Goal: Check status: Check status

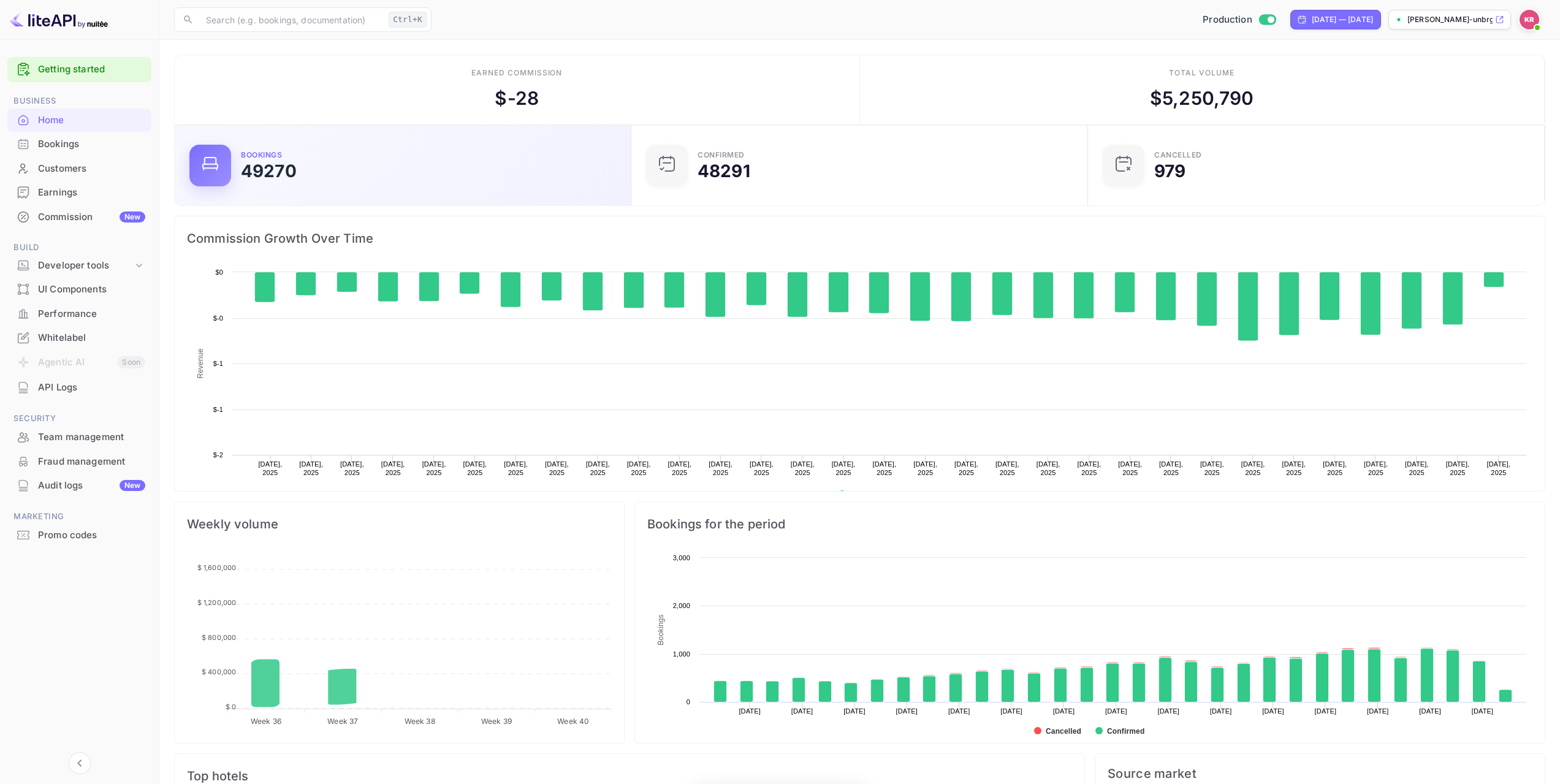
scroll to position [190, 440]
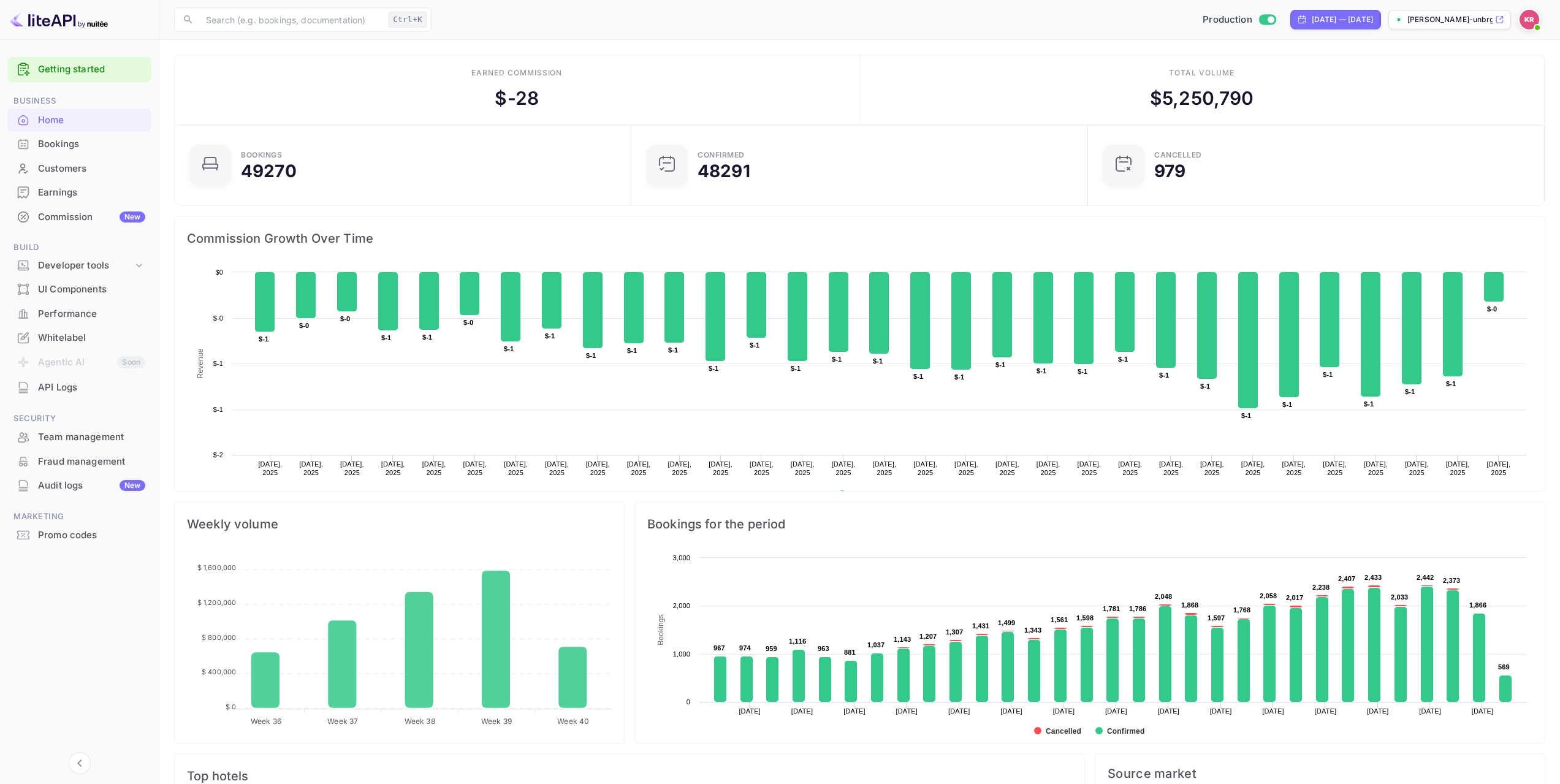
click at [96, 146] on div "Bookings" at bounding box center [92, 144] width 107 height 14
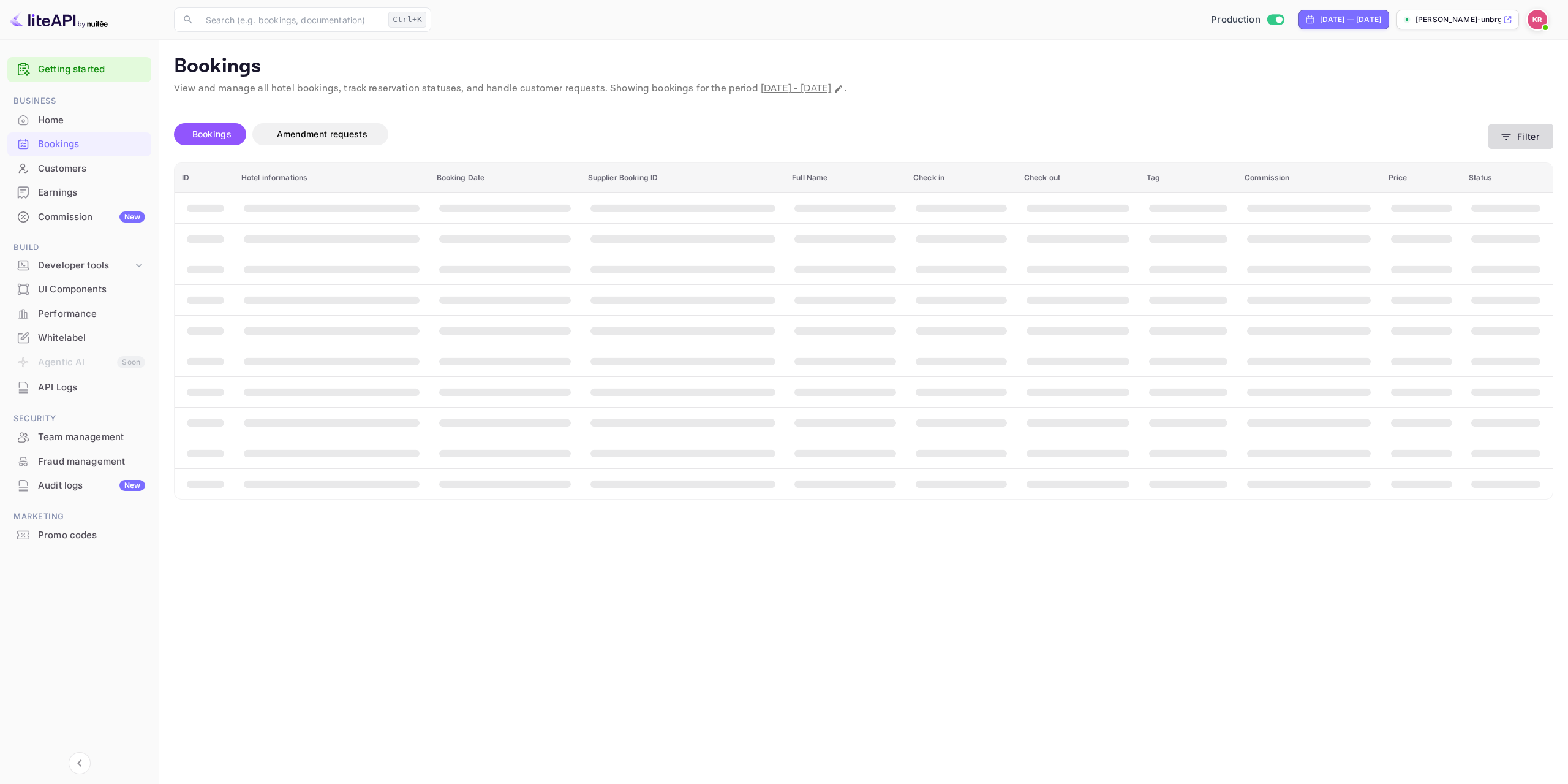
click at [1534, 139] on button "Filter" at bounding box center [1521, 136] width 65 height 25
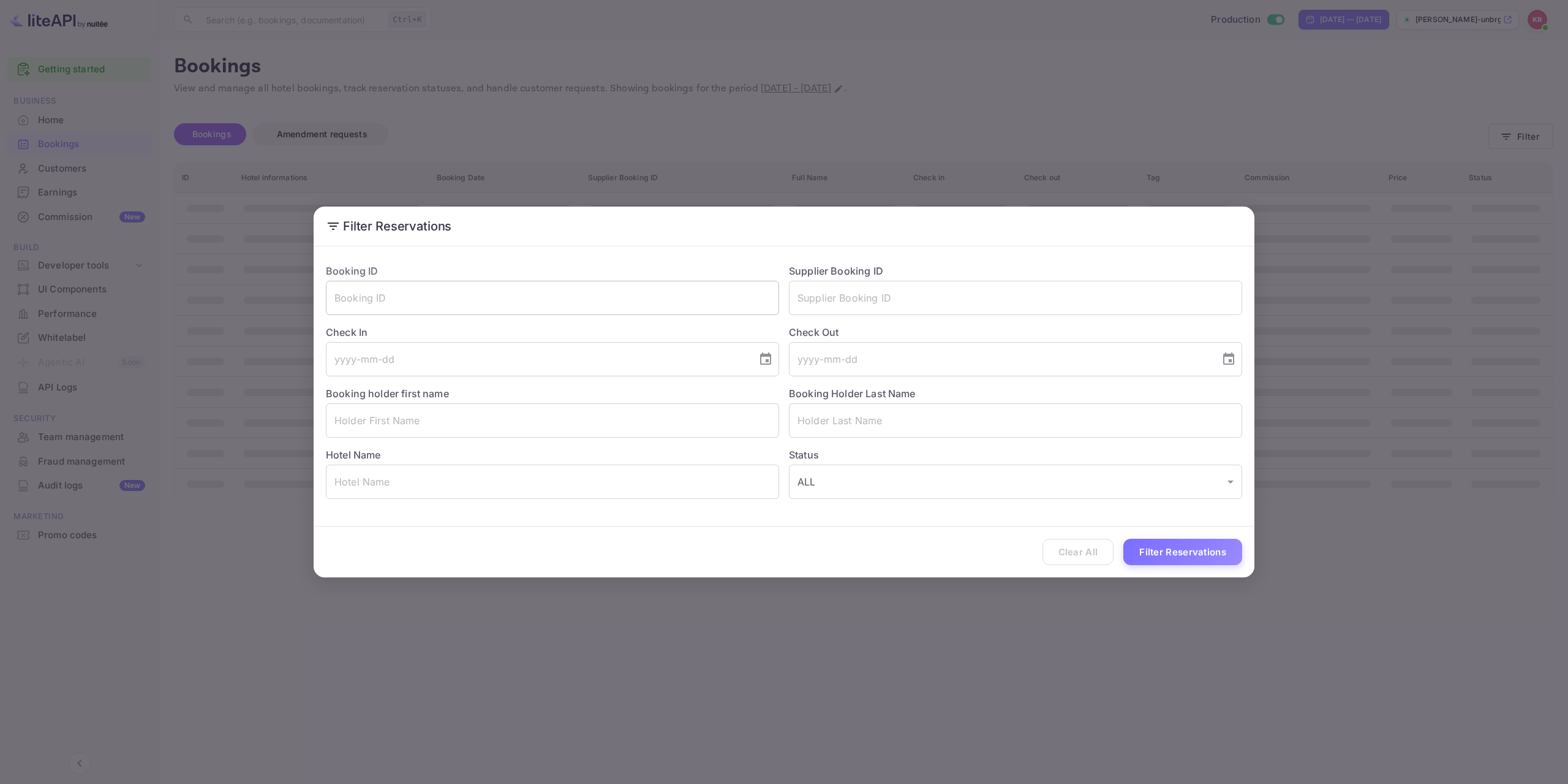
click at [648, 293] on input "text" at bounding box center [553, 298] width 454 height 34
paste input "xV4ngOAPp"
type input "xV4ngOAPp"
click at [1185, 554] on button "Filter Reservations" at bounding box center [1183, 552] width 119 height 27
click at [335, 297] on input "xV4ngOAPp" at bounding box center [553, 298] width 454 height 34
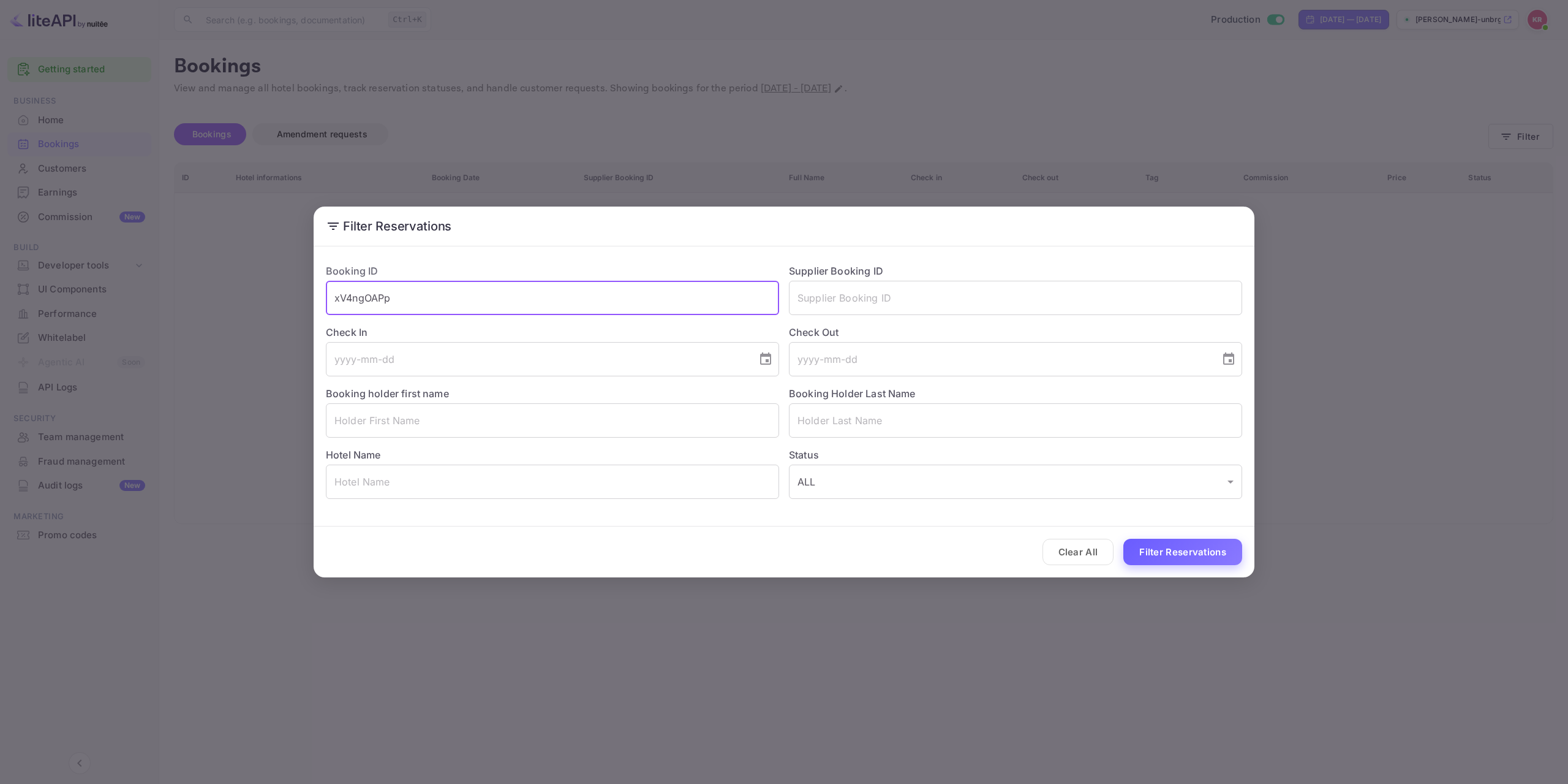
click at [1208, 547] on button "Filter Reservations" at bounding box center [1183, 552] width 119 height 27
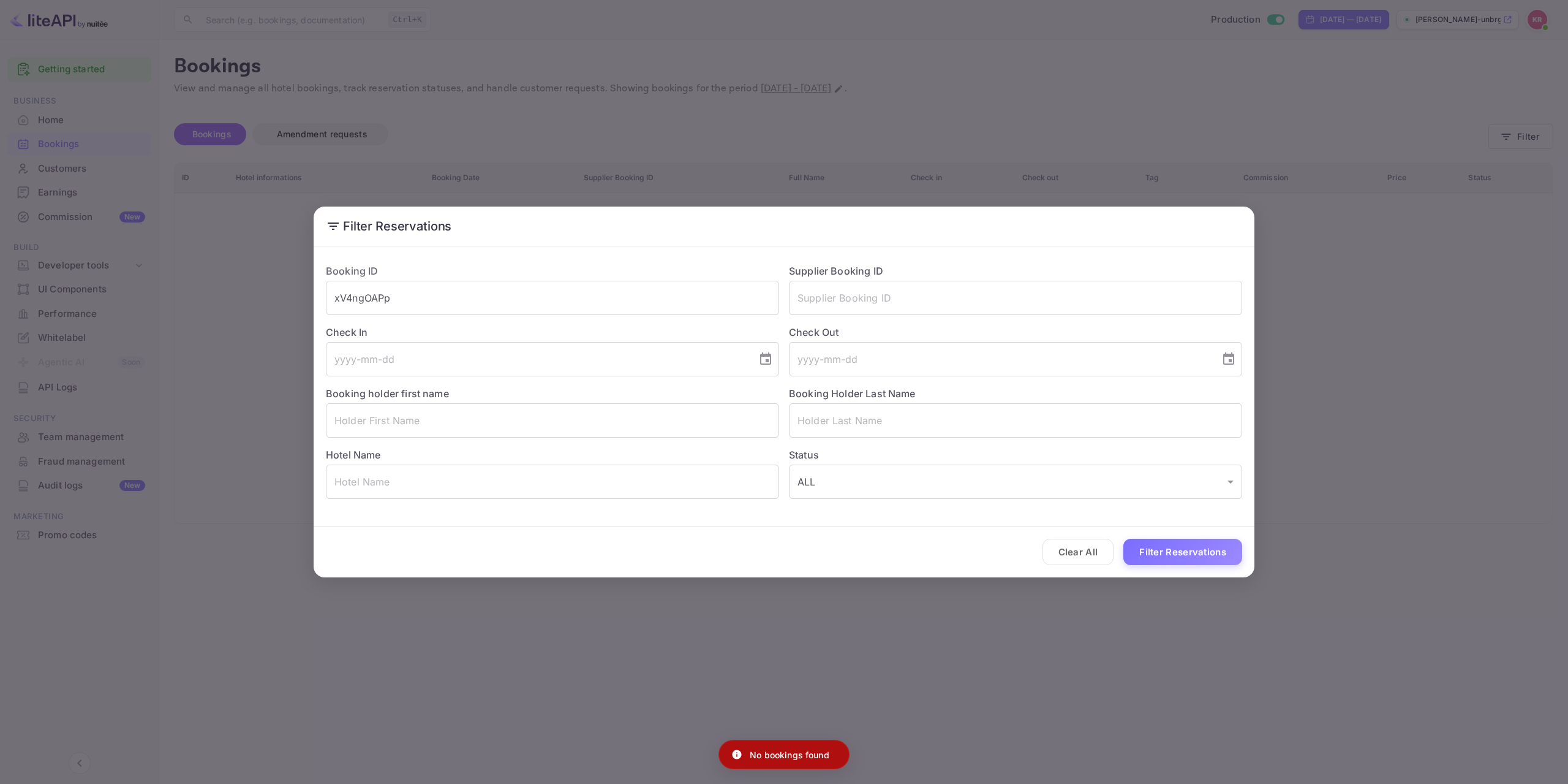
click at [283, 701] on div "Filter Reservations Booking ID xV4ngOAPp ​ Supplier Booking ID ​ Check In ​ Che…" at bounding box center [784, 392] width 1568 height 784
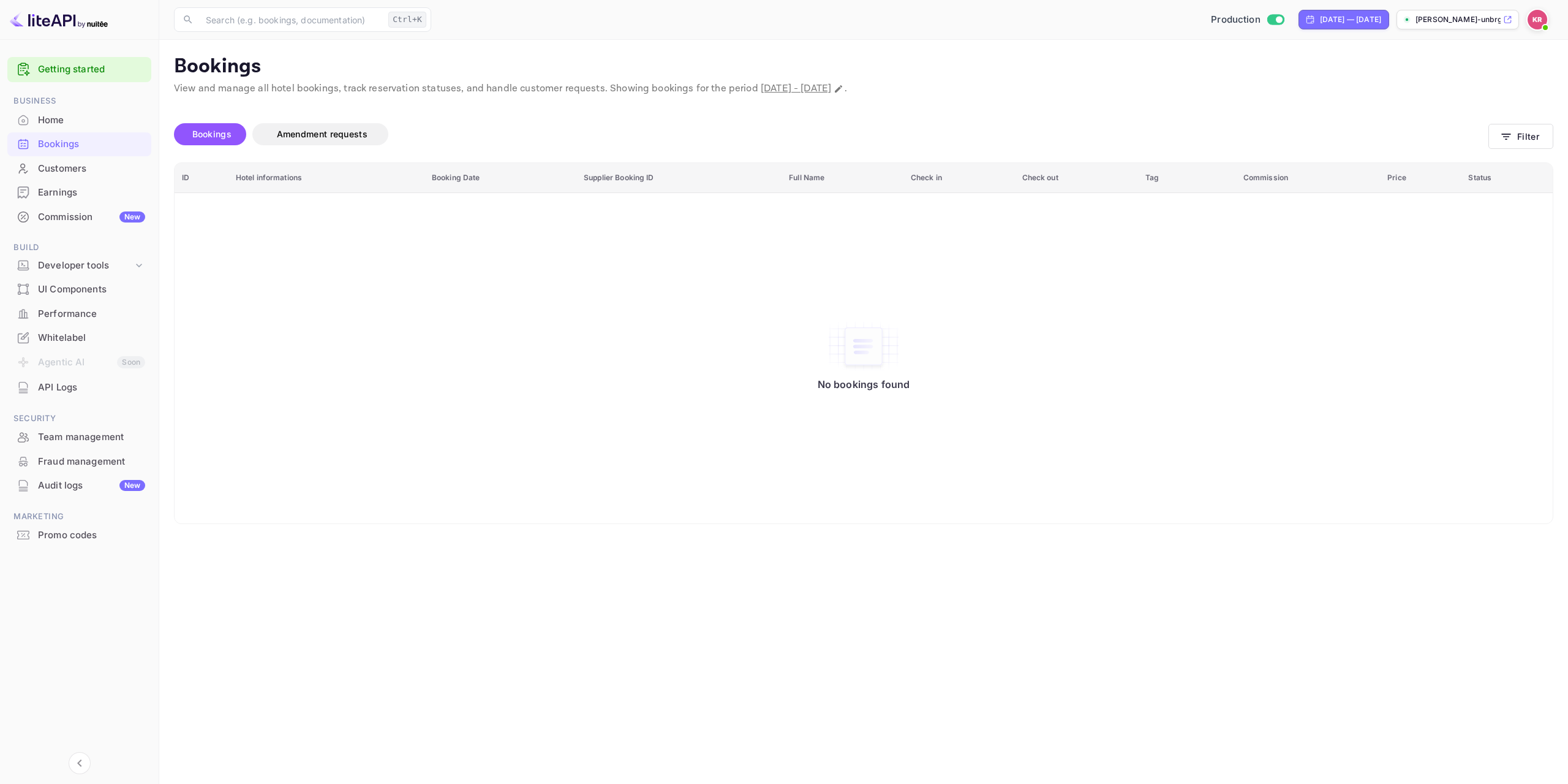
click at [1538, 19] on img at bounding box center [1537, 19] width 20 height 20
click at [1476, 152] on div "Sign out" at bounding box center [1463, 165] width 170 height 27
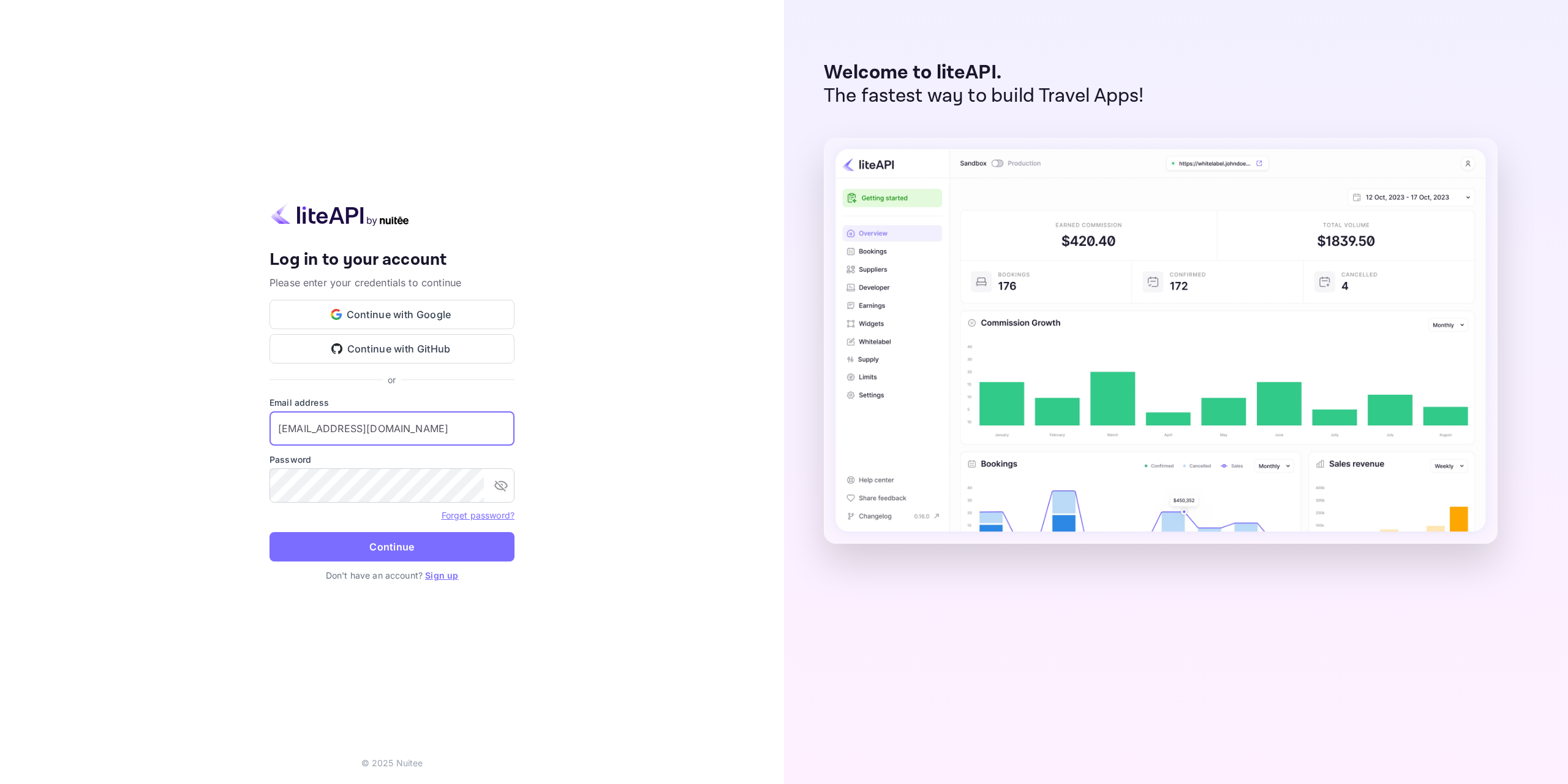
click at [465, 437] on input "[EMAIL_ADDRESS][DOMAIN_NAME]" at bounding box center [392, 429] width 245 height 34
type input "[EMAIL_ADDRESS][DOMAIN_NAME]"
click at [454, 551] on button "Continue" at bounding box center [392, 546] width 245 height 29
